Goal: Check status: Check status

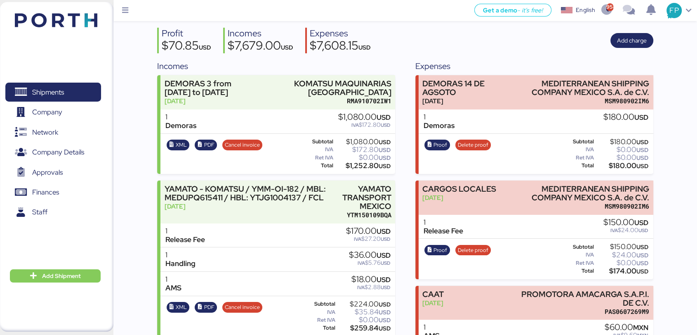
scroll to position [16, 0]
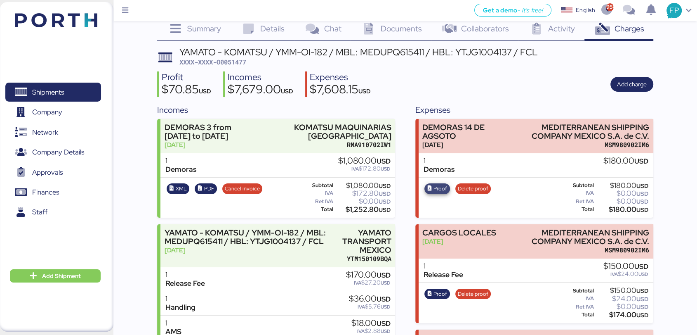
click at [440, 186] on span "Proof" at bounding box center [441, 188] width 14 height 9
click at [239, 59] on span "XXXX-XXXX-O0051477" at bounding box center [213, 62] width 67 height 8
copy span "O0051477"
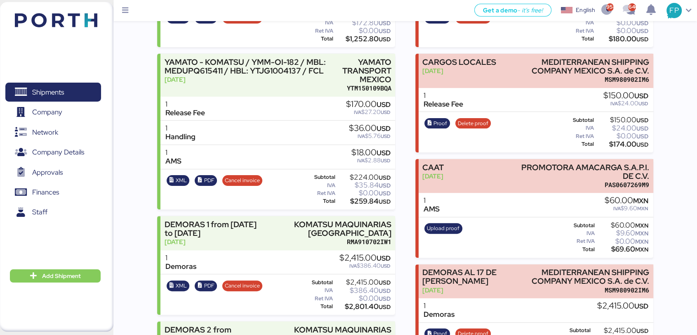
scroll to position [187, 0]
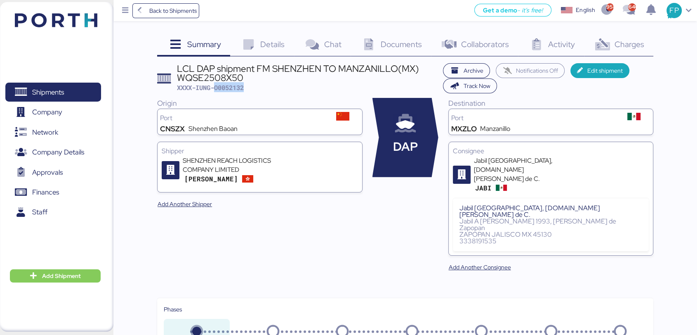
click at [221, 84] on span "XXXX-IUNG-O0052132" at bounding box center [210, 87] width 67 height 8
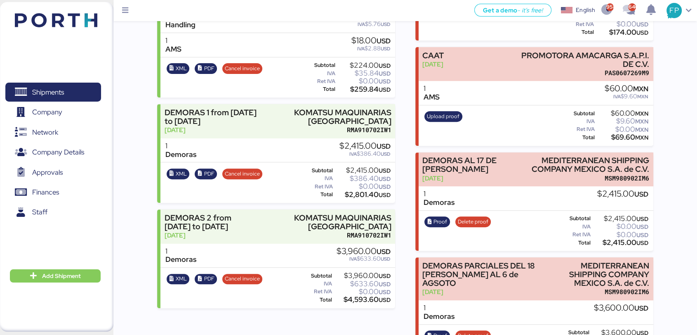
scroll to position [307, 0]
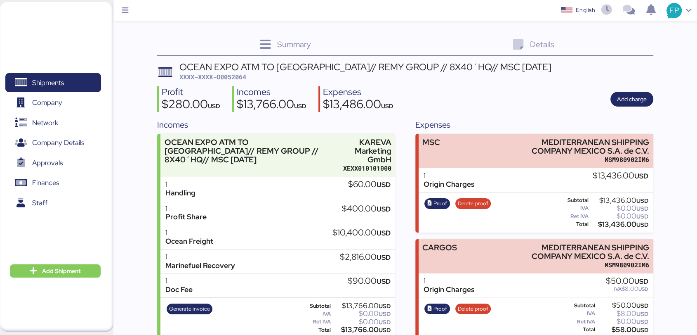
scroll to position [12, 0]
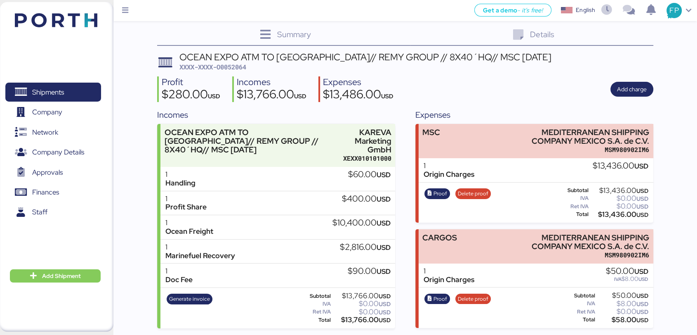
click at [436, 198] on div "Proof Delete proof" at bounding box center [458, 203] width 72 height 34
click at [439, 193] on span "Proof" at bounding box center [441, 193] width 14 height 9
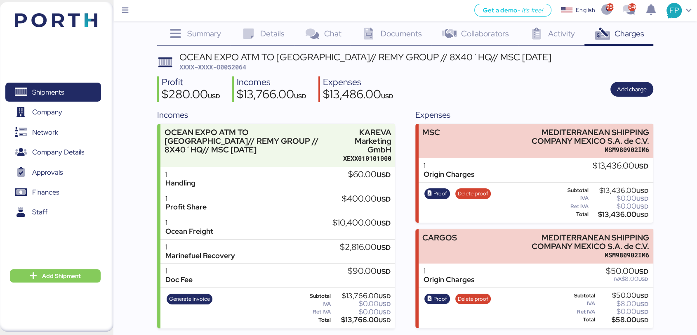
click at [236, 70] on div "OCEAN EXPO ATM TO TRINIDAD Y TOBAGO// REMY GROUP // 8X40´HQ// MSC 01 SEP XXXX-X…" at bounding box center [405, 190] width 496 height 276
copy div "Incomes"
click at [241, 55] on div "OCEAN EXPO ATM TO TRINIDAD Y TOBAGO// REMY GROUP // 8X40´HQ// MSC 01 SEP" at bounding box center [366, 56] width 372 height 9
click at [234, 69] on span "XXXX-XXXX-O0052064" at bounding box center [213, 67] width 67 height 8
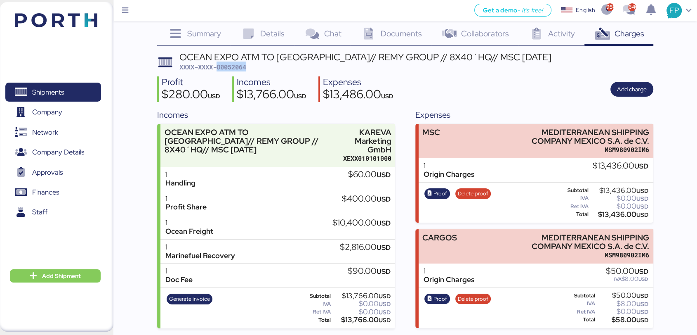
click at [234, 69] on span "XXXX-XXXX-O0052064" at bounding box center [213, 67] width 67 height 8
copy span "O0052064"
click at [433, 297] on span "Proof" at bounding box center [437, 298] width 20 height 9
click at [83, 97] on span "Shipments" at bounding box center [53, 92] width 89 height 12
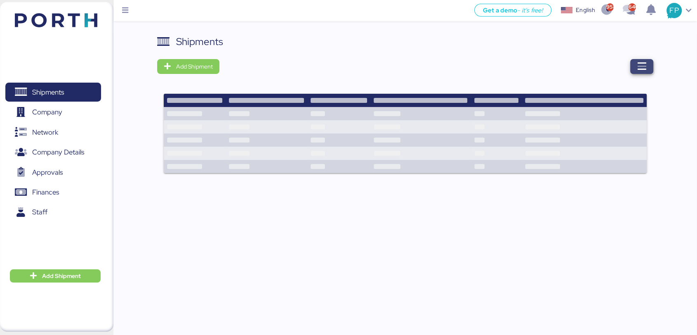
click at [639, 68] on icon "button" at bounding box center [642, 66] width 10 height 10
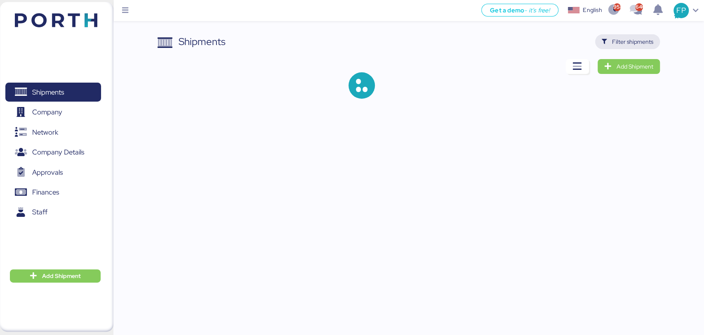
click at [617, 43] on span "Filter shipments" at bounding box center [632, 42] width 41 height 10
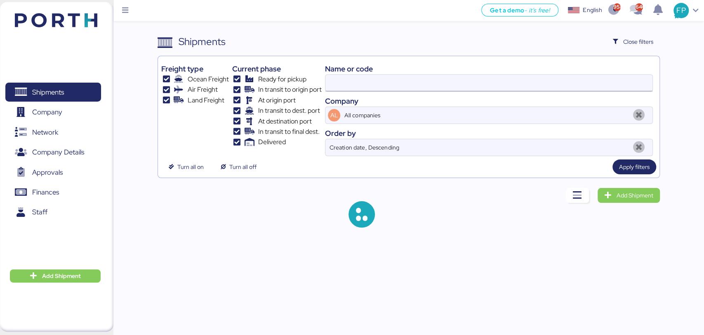
click at [357, 85] on input at bounding box center [489, 83] width 327 height 17
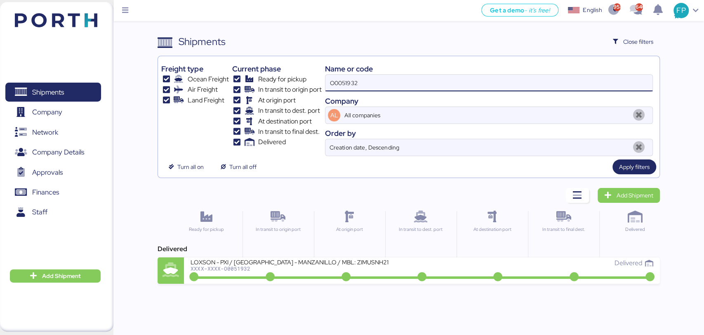
click at [348, 81] on input "O0051932" at bounding box center [489, 83] width 327 height 17
paste input "2023"
type input "O0052023"
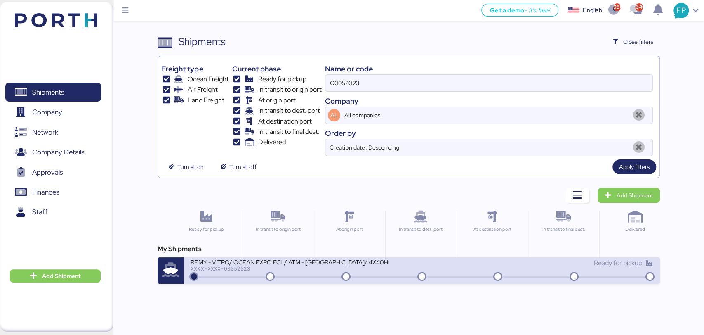
click at [324, 264] on div "REMY - VITRO/ OCEAN EXPO FCL/ ATM - TRINIDAD Y TOBAGO/ 4X40HQ" at bounding box center [290, 261] width 198 height 7
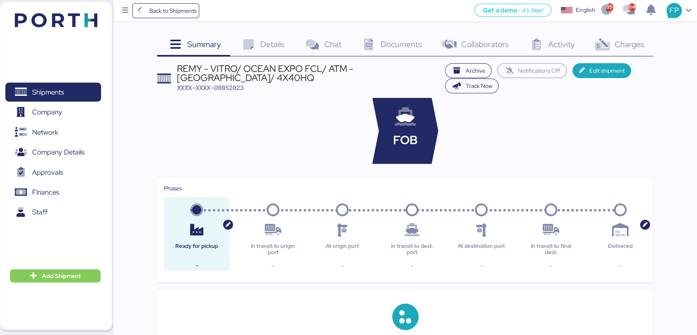
click at [627, 52] on div "Charges 0" at bounding box center [619, 45] width 69 height 22
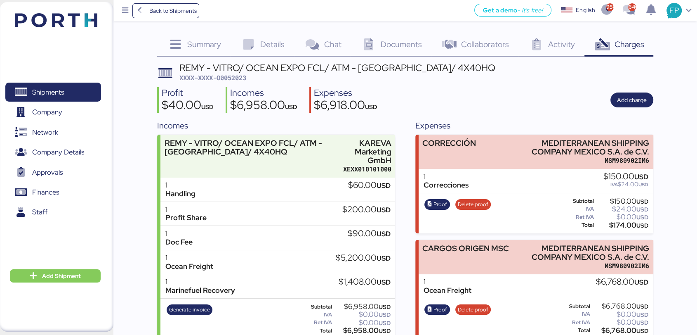
scroll to position [12, 0]
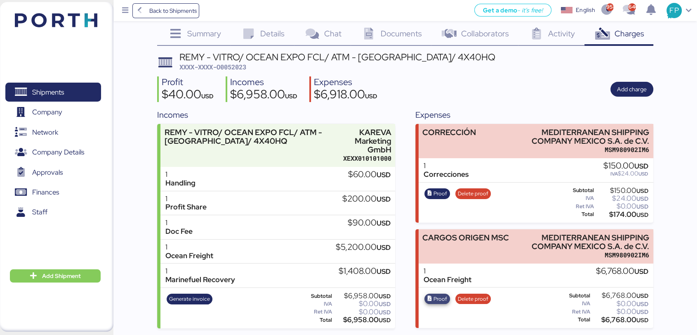
click at [439, 298] on span "Proof" at bounding box center [441, 298] width 14 height 9
click at [435, 194] on span "Proof" at bounding box center [441, 193] width 14 height 9
